Goal: Task Accomplishment & Management: Manage account settings

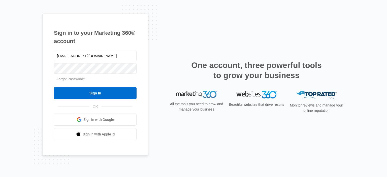
type input "[EMAIL_ADDRESS][DOMAIN_NAME]"
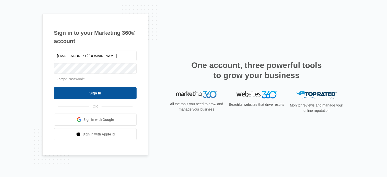
click at [91, 94] on input "Sign In" at bounding box center [95, 93] width 83 height 12
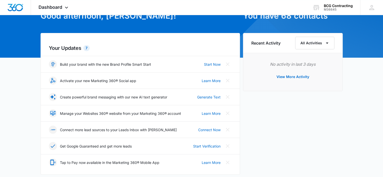
scroll to position [34, 0]
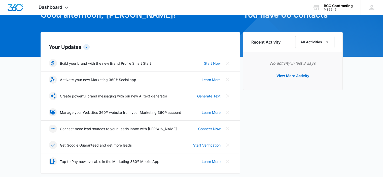
click at [209, 63] on link "Start Now" at bounding box center [212, 63] width 17 height 5
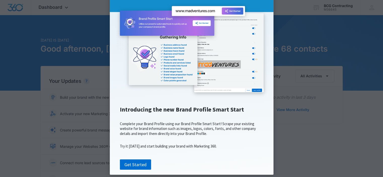
scroll to position [66, 0]
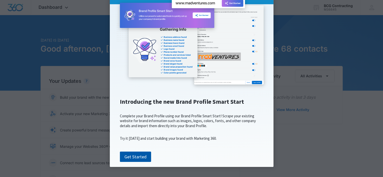
click at [140, 158] on link "Get Started" at bounding box center [135, 157] width 31 height 11
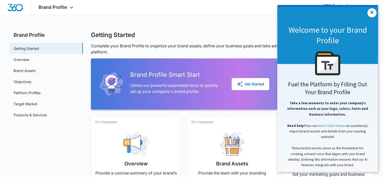
click at [368, 15] on link "×" at bounding box center [371, 12] width 9 height 9
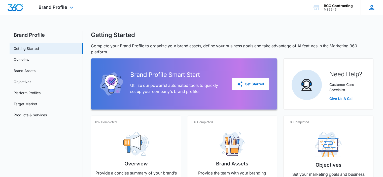
click at [370, 8] on icon at bounding box center [372, 8] width 8 height 8
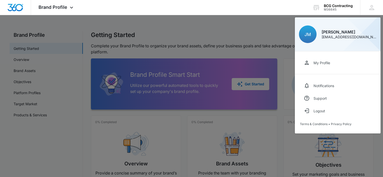
click at [262, 32] on div at bounding box center [191, 88] width 383 height 177
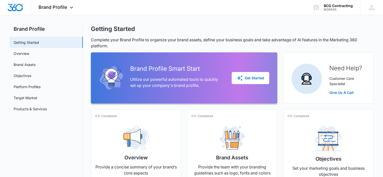
scroll to position [1, 0]
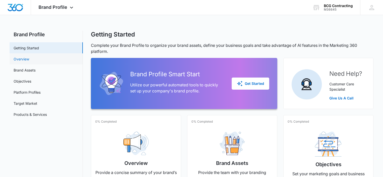
click at [29, 62] on link "Overview" at bounding box center [22, 58] width 16 height 5
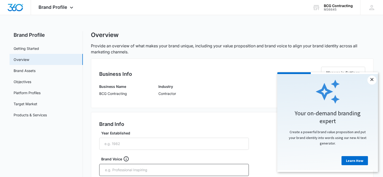
click at [376, 81] on link "×" at bounding box center [371, 80] width 9 height 9
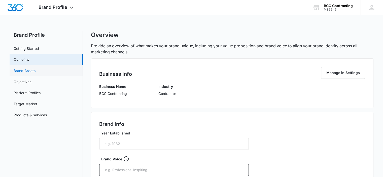
click at [35, 72] on link "Brand Assets" at bounding box center [25, 70] width 22 height 5
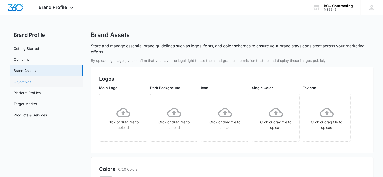
click at [31, 83] on link "Objectives" at bounding box center [23, 81] width 18 height 5
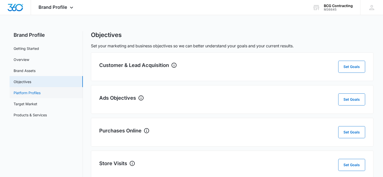
click at [37, 92] on link "Platform Profiles" at bounding box center [27, 92] width 27 height 5
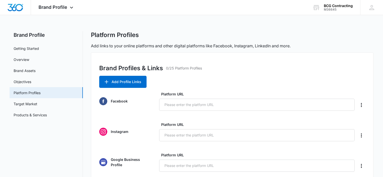
scroll to position [1, 0]
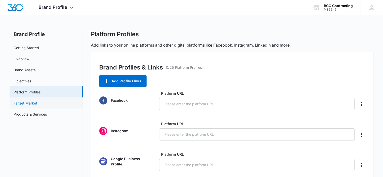
click at [37, 105] on link "Target Market" at bounding box center [26, 102] width 24 height 5
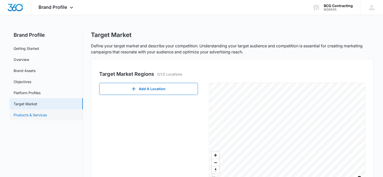
click at [47, 116] on link "Products & Services" at bounding box center [30, 114] width 33 height 5
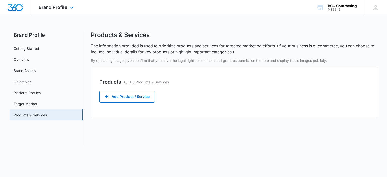
click at [10, 3] on div at bounding box center [15, 7] width 31 height 15
click at [372, 11] on icon at bounding box center [376, 8] width 8 height 8
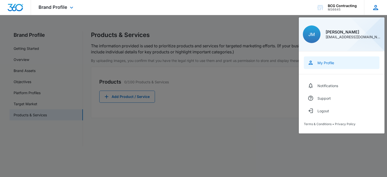
click at [332, 65] on link "My Profile" at bounding box center [342, 62] width 76 height 13
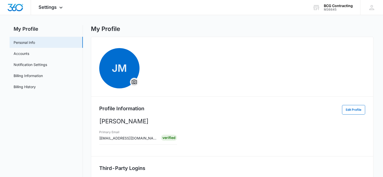
scroll to position [6, 0]
click at [29, 55] on link "Accounts" at bounding box center [22, 53] width 16 height 5
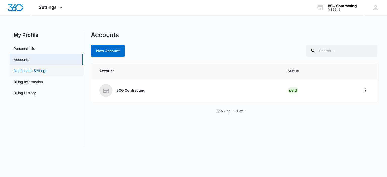
click at [44, 72] on link "Notification Settings" at bounding box center [30, 70] width 33 height 5
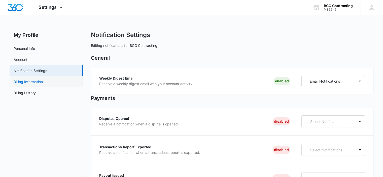
click at [43, 84] on link "Billing Information" at bounding box center [28, 81] width 29 height 5
